Goal: Transaction & Acquisition: Purchase product/service

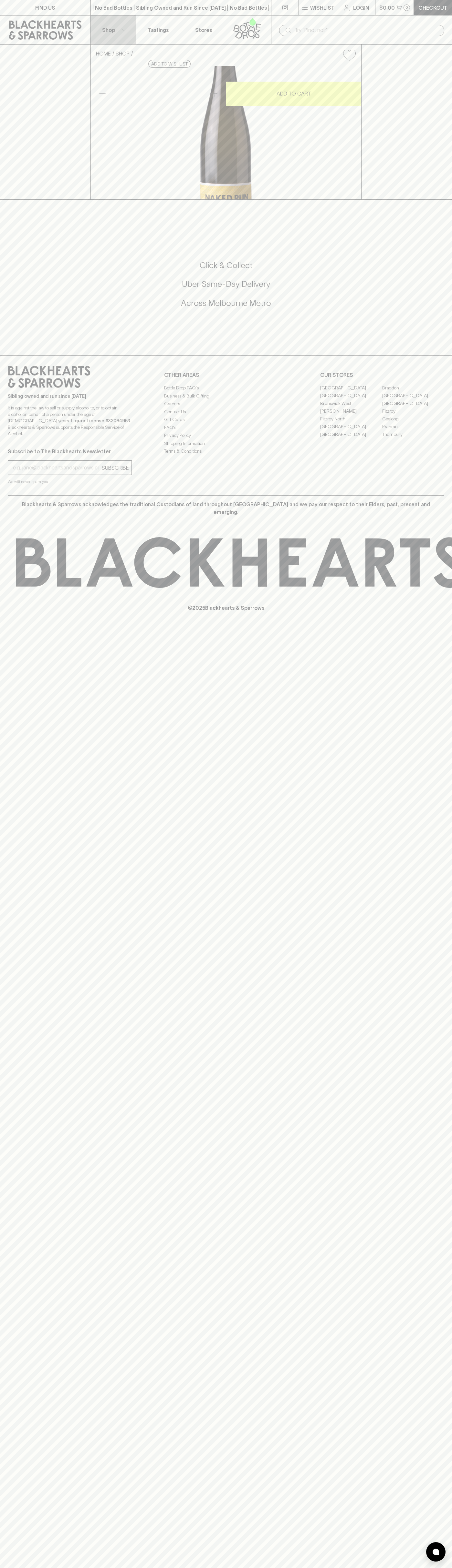
click at [111, 16] on button "Shop" at bounding box center [113, 29] width 45 height 29
click at [436, 445] on div at bounding box center [226, 784] width 452 height 1568
click at [415, 1567] on html "FIND US | No Bad Bottles | Sibling Owned and Run Since 2006 | No Bad Bottles | …" at bounding box center [226, 784] width 452 height 1568
click at [1, 855] on div at bounding box center [226, 784] width 452 height 1568
